Goal: Information Seeking & Learning: Learn about a topic

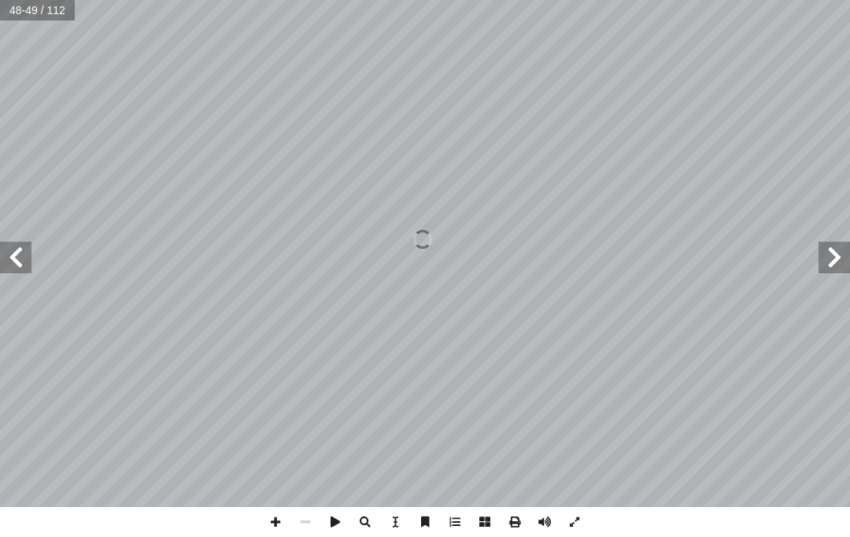
click at [18, 271] on span at bounding box center [15, 257] width 31 height 31
click at [24, 256] on span at bounding box center [15, 257] width 31 height 31
click at [7, 257] on span at bounding box center [15, 257] width 31 height 31
click at [17, 254] on span at bounding box center [15, 257] width 31 height 31
click at [17, 263] on span at bounding box center [15, 257] width 31 height 31
